Goal: Information Seeking & Learning: Learn about a topic

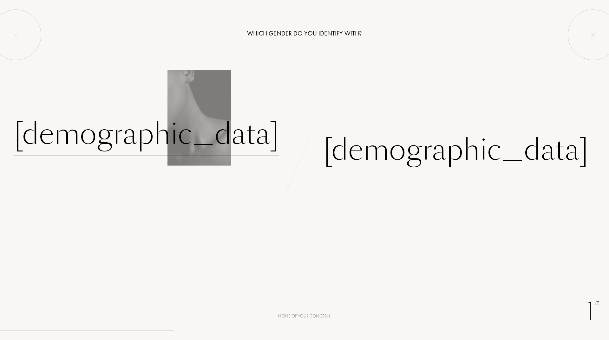
click at [246, 130] on div "Female" at bounding box center [146, 134] width 265 height 43
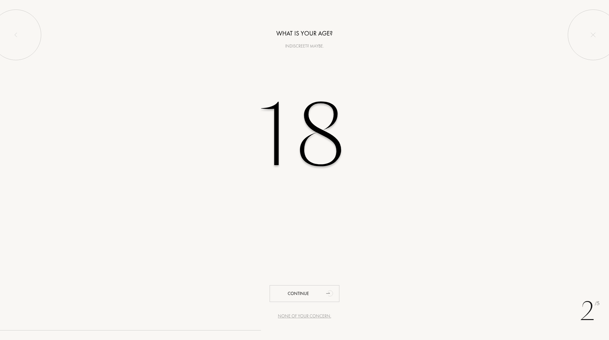
type input "18"
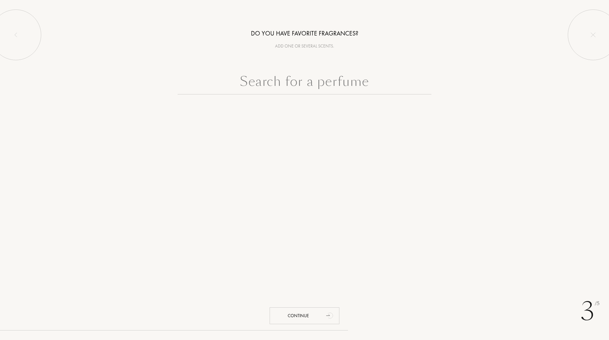
click at [124, 140] on div "3 /5 Do you have favorite fragrances? Add one or several scents. Continue" at bounding box center [304, 170] width 609 height 340
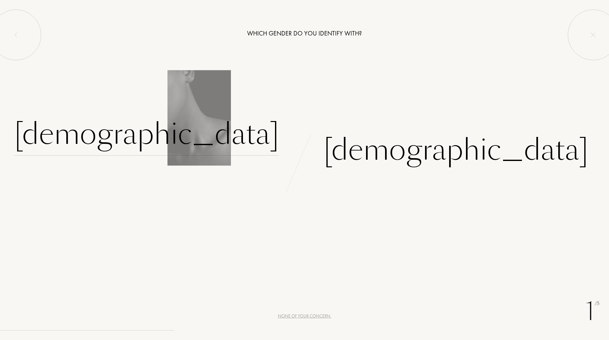
click at [233, 143] on div "[DEMOGRAPHIC_DATA]" at bounding box center [146, 134] width 265 height 43
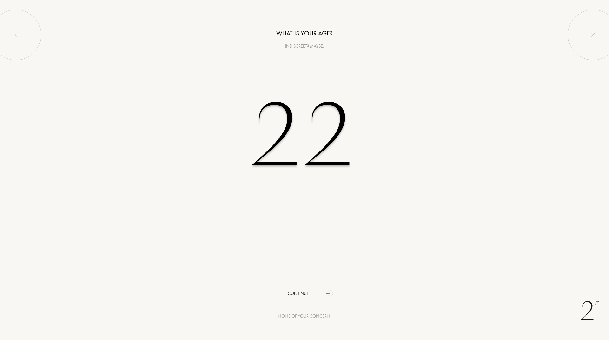
type input "2"
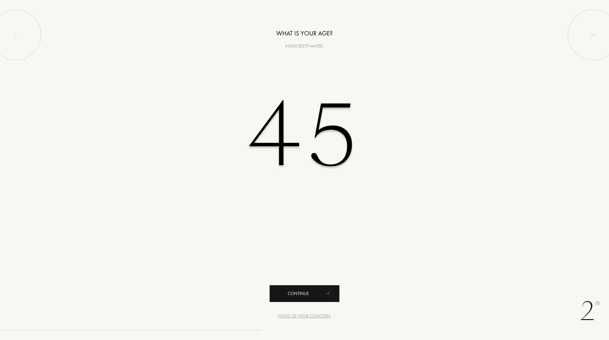
type input "45"
click at [324, 294] on icon "animation" at bounding box center [330, 293] width 13 height 13
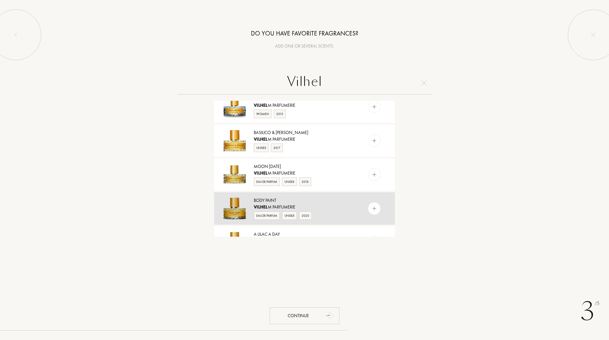
scroll to position [222, 0]
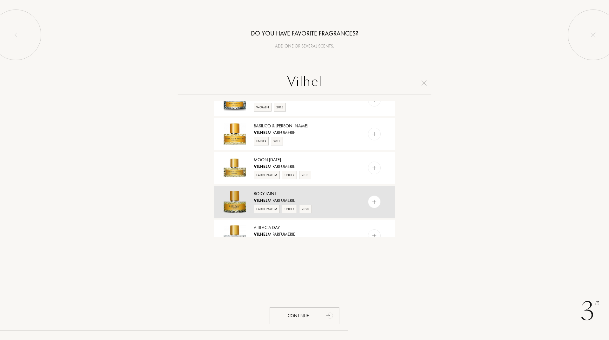
type input "Vilhel"
click at [278, 197] on div "Body Paint" at bounding box center [304, 194] width 101 height 7
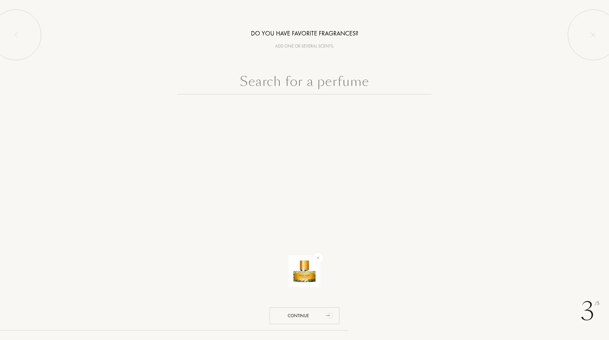
click at [305, 82] on input "text" at bounding box center [305, 83] width 254 height 23
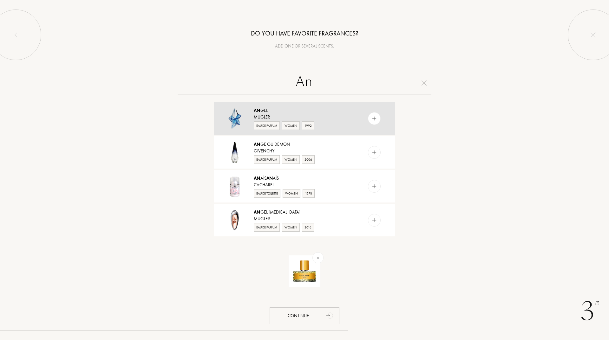
type input "An"
click at [264, 111] on div "An gel" at bounding box center [304, 110] width 101 height 7
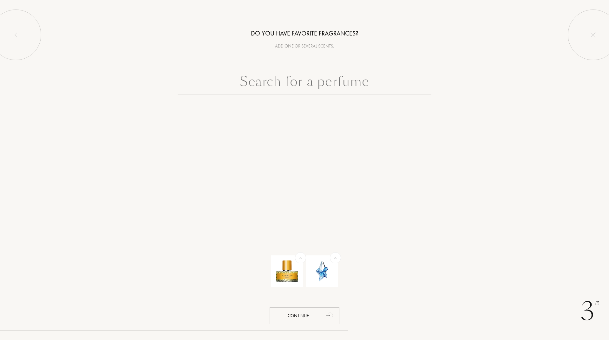
click at [299, 82] on input "text" at bounding box center [305, 83] width 254 height 23
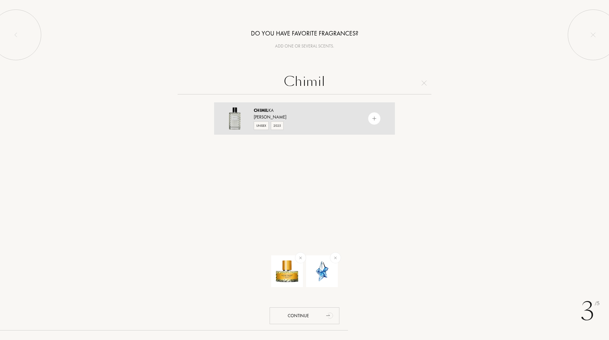
type input "Chimil"
click at [278, 112] on div "[PERSON_NAME]" at bounding box center [304, 110] width 101 height 7
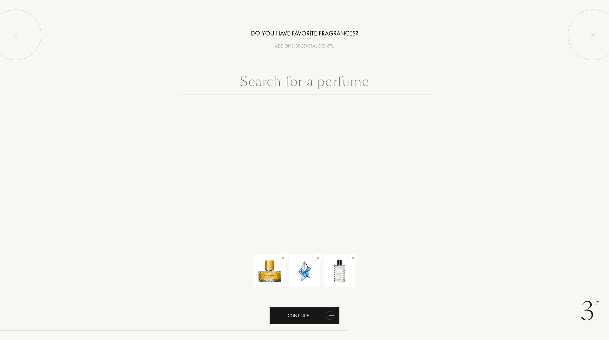
click at [330, 316] on icon "animation" at bounding box center [329, 315] width 9 height 9
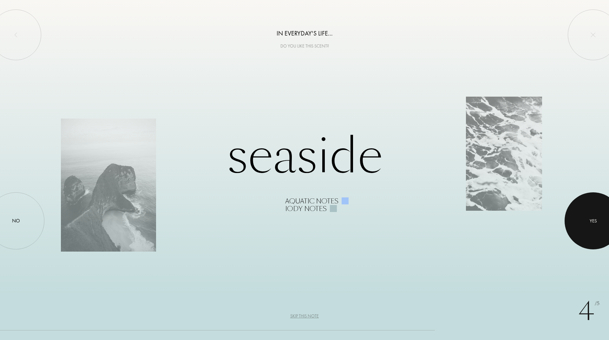
click at [590, 219] on div "Yes" at bounding box center [593, 221] width 7 height 7
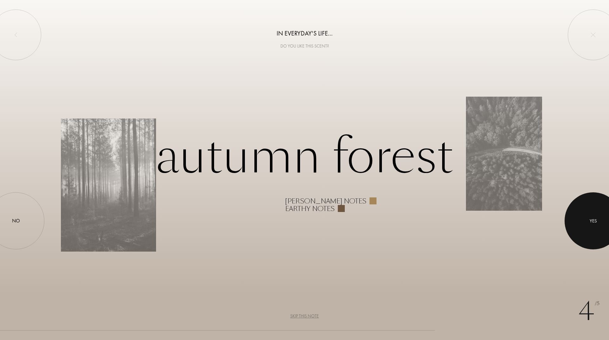
click at [587, 211] on div at bounding box center [592, 220] width 57 height 57
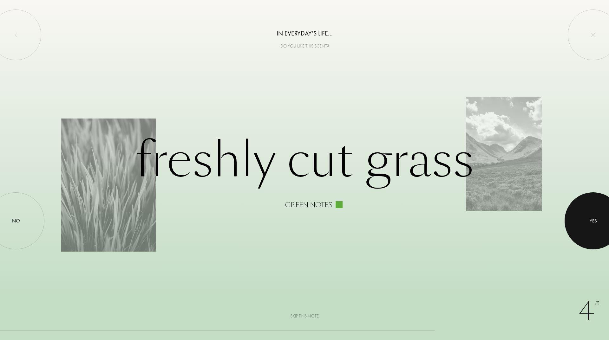
click at [589, 221] on div at bounding box center [592, 220] width 57 height 57
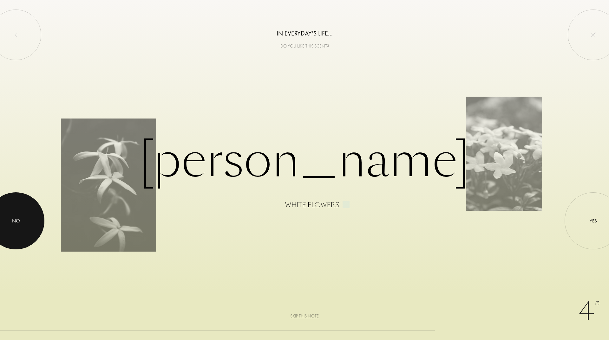
click at [13, 224] on div "No" at bounding box center [16, 221] width 8 height 8
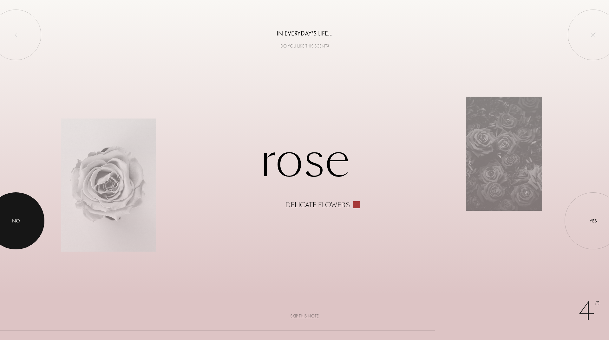
click at [13, 223] on div "No" at bounding box center [16, 221] width 8 height 8
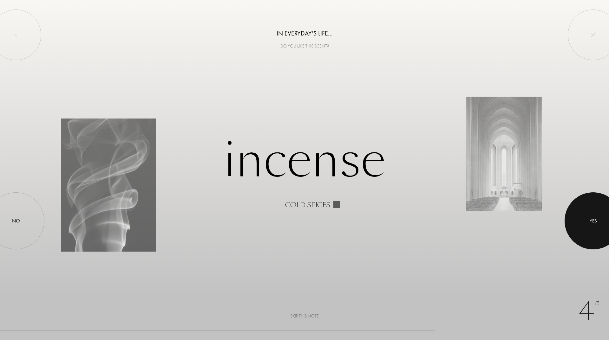
click at [601, 224] on div at bounding box center [592, 220] width 57 height 57
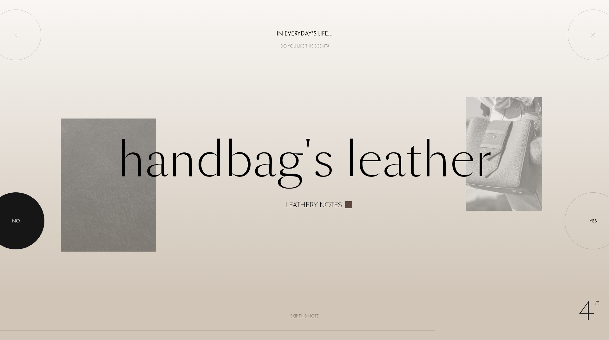
click at [27, 229] on div at bounding box center [15, 220] width 57 height 57
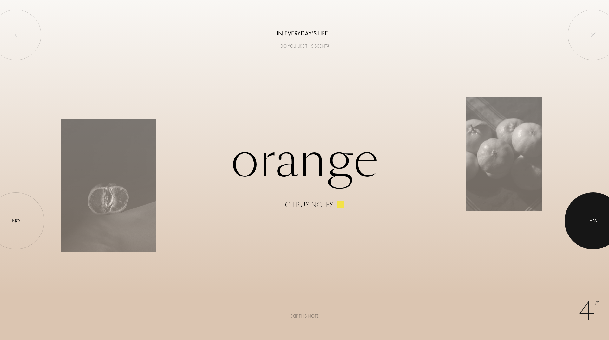
click at [599, 241] on div at bounding box center [592, 220] width 57 height 57
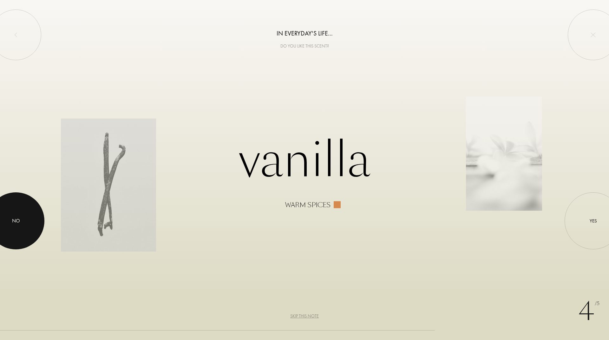
click at [12, 223] on div "No" at bounding box center [16, 221] width 8 height 8
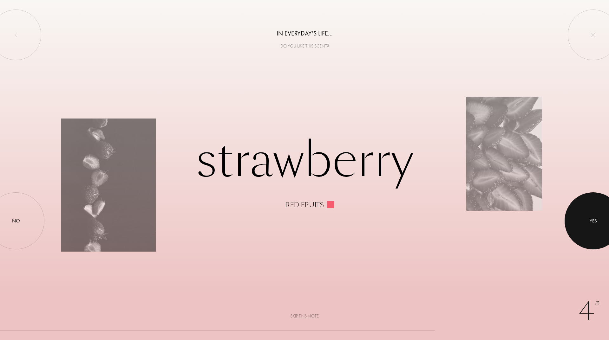
click at [589, 220] on div at bounding box center [592, 220] width 57 height 57
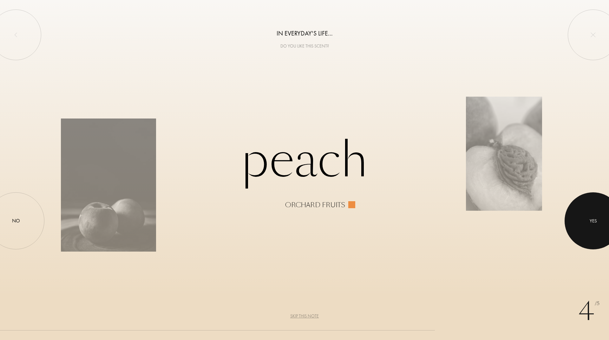
click at [569, 218] on div at bounding box center [592, 220] width 57 height 57
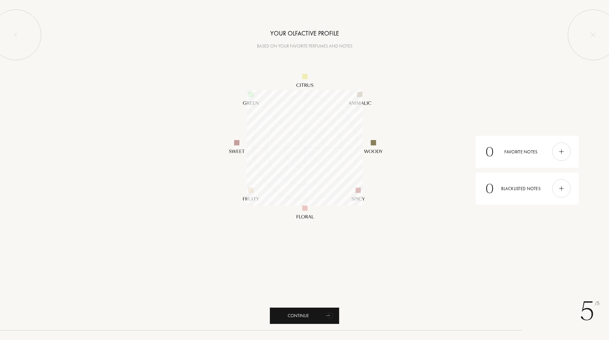
scroll to position [116, 116]
click at [318, 317] on div "Continue" at bounding box center [305, 316] width 70 height 17
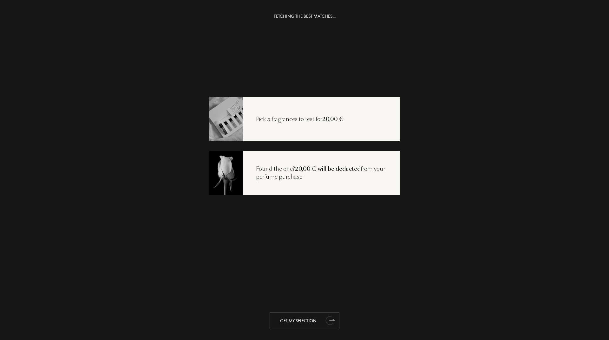
click at [326, 322] on icon "animation" at bounding box center [329, 320] width 8 height 9
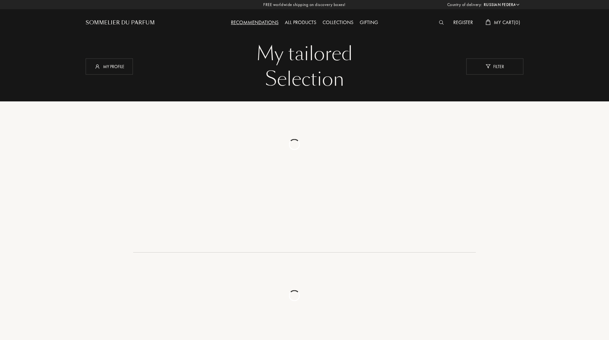
select select "RU"
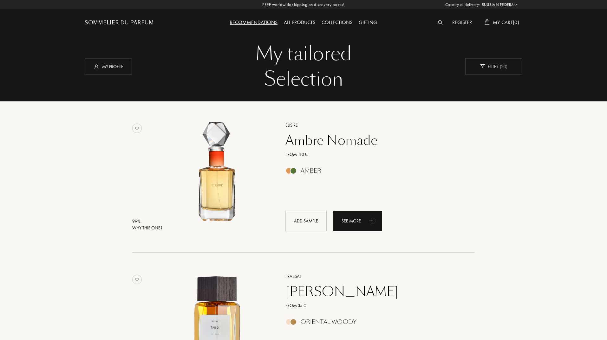
click at [303, 21] on div "All products" at bounding box center [300, 23] width 38 height 8
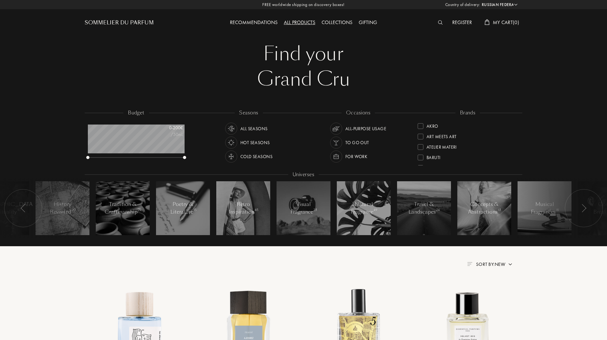
select select "RU"
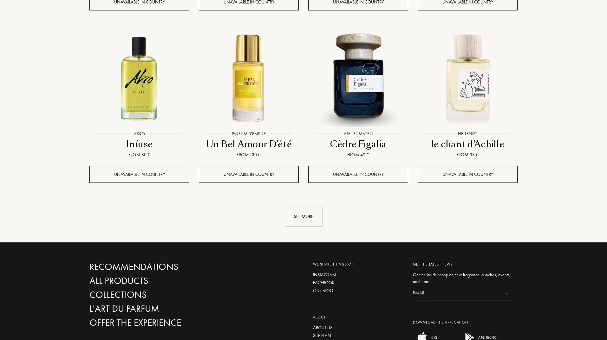
scroll to position [666, 0]
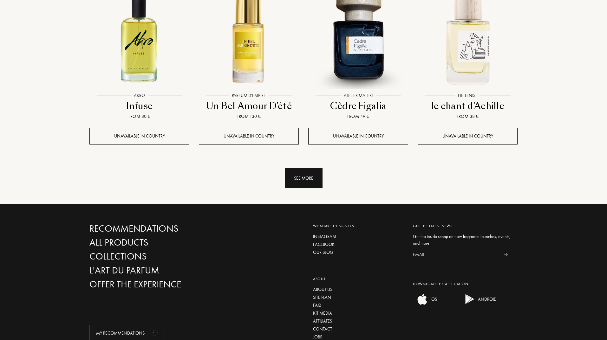
click at [305, 168] on div "See more" at bounding box center [304, 178] width 38 height 20
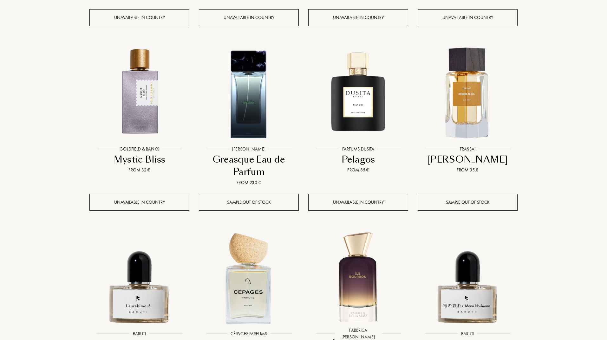
scroll to position [1110, 0]
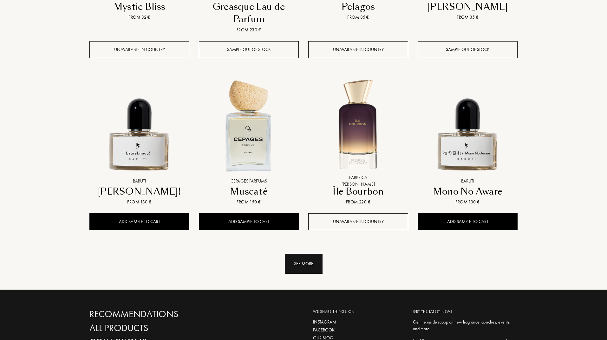
click at [295, 254] on div "See more" at bounding box center [304, 264] width 38 height 20
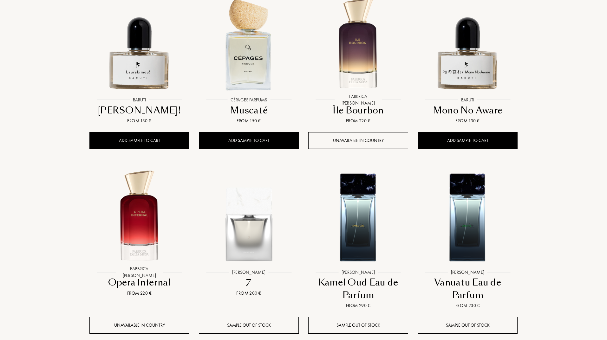
scroll to position [1300, 0]
